Goal: Transaction & Acquisition: Purchase product/service

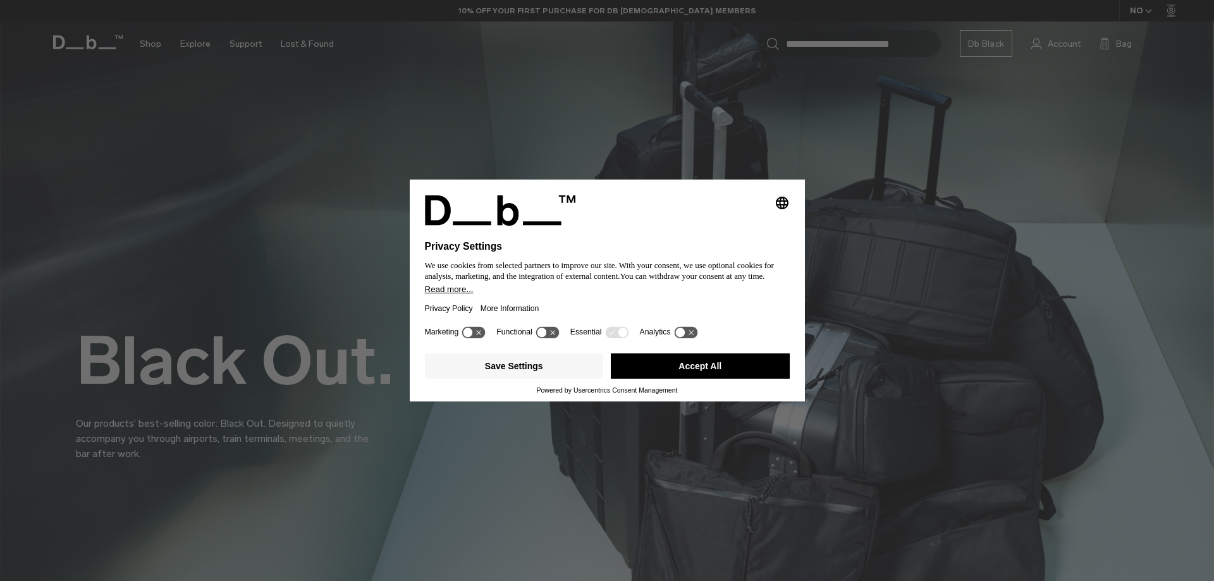
click at [748, 365] on button "Accept All" at bounding box center [700, 365] width 179 height 25
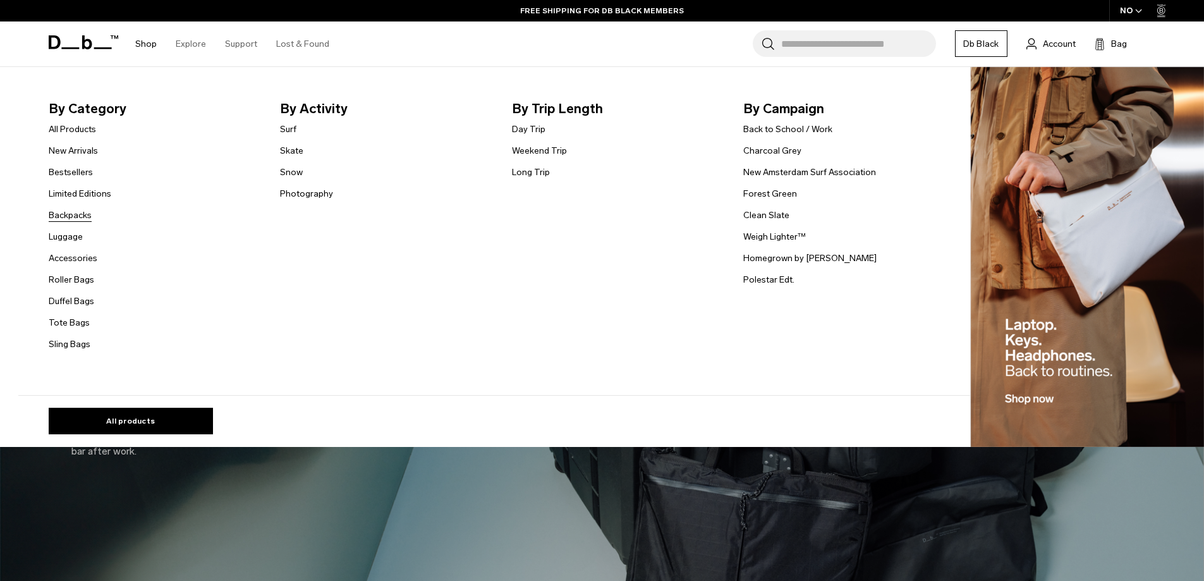
click at [81, 219] on link "Backpacks" at bounding box center [70, 215] width 43 height 13
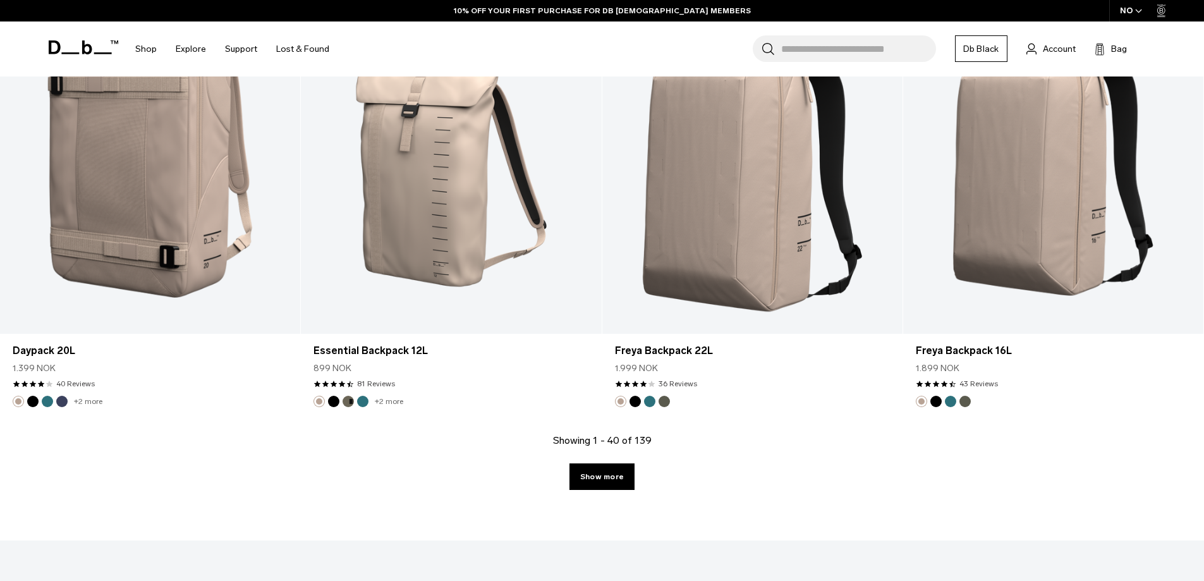
scroll to position [4299, 0]
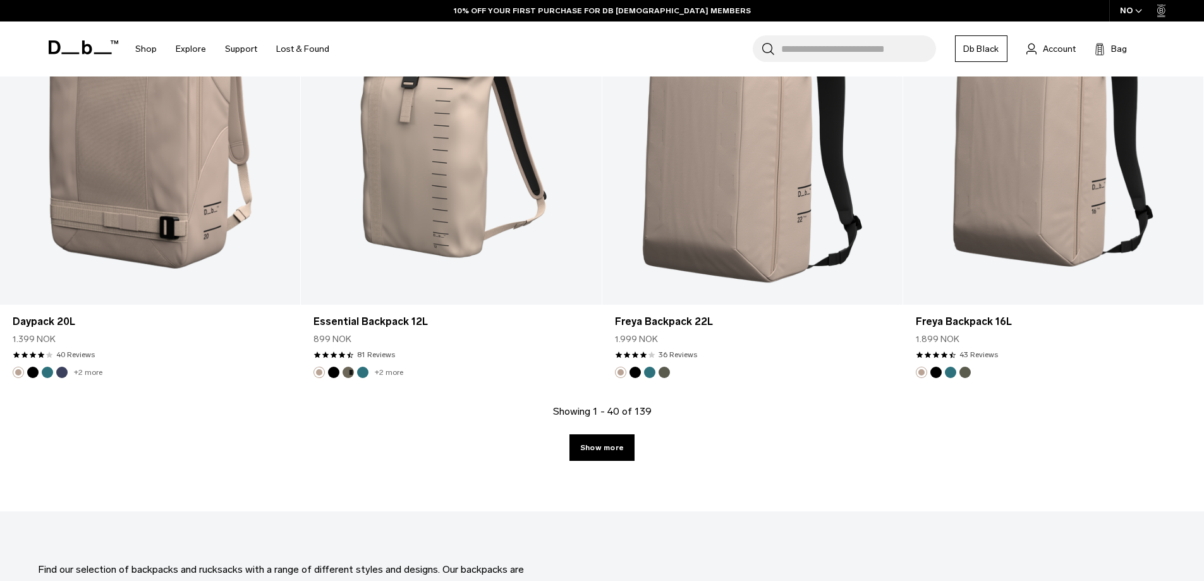
click at [599, 451] on link "Show more" at bounding box center [602, 447] width 65 height 27
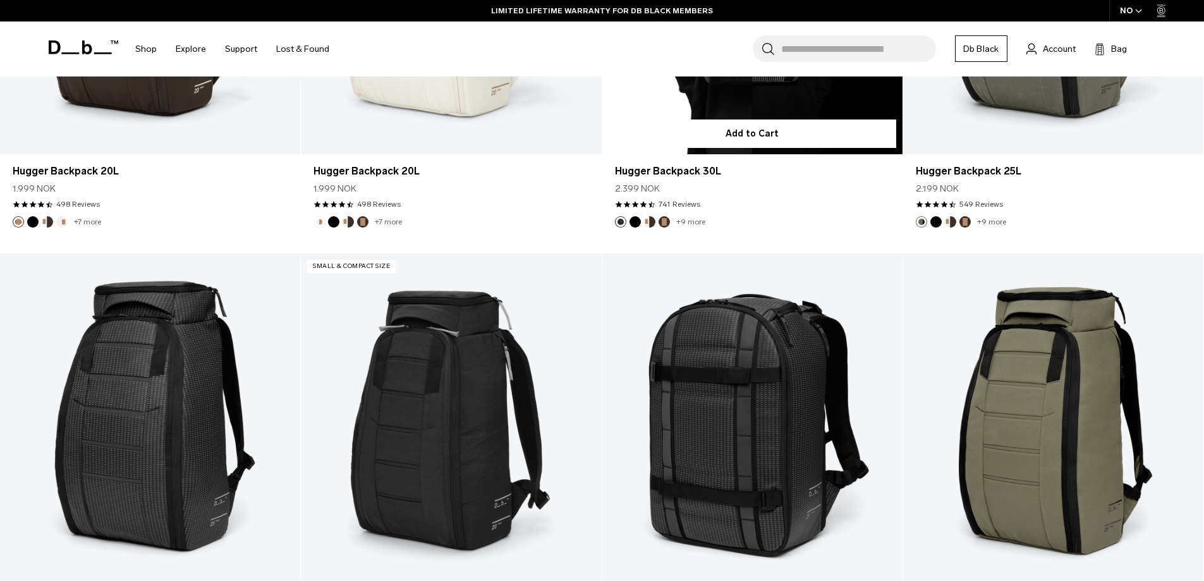
scroll to position [7651, 0]
